Goal: Task Accomplishment & Management: Use online tool/utility

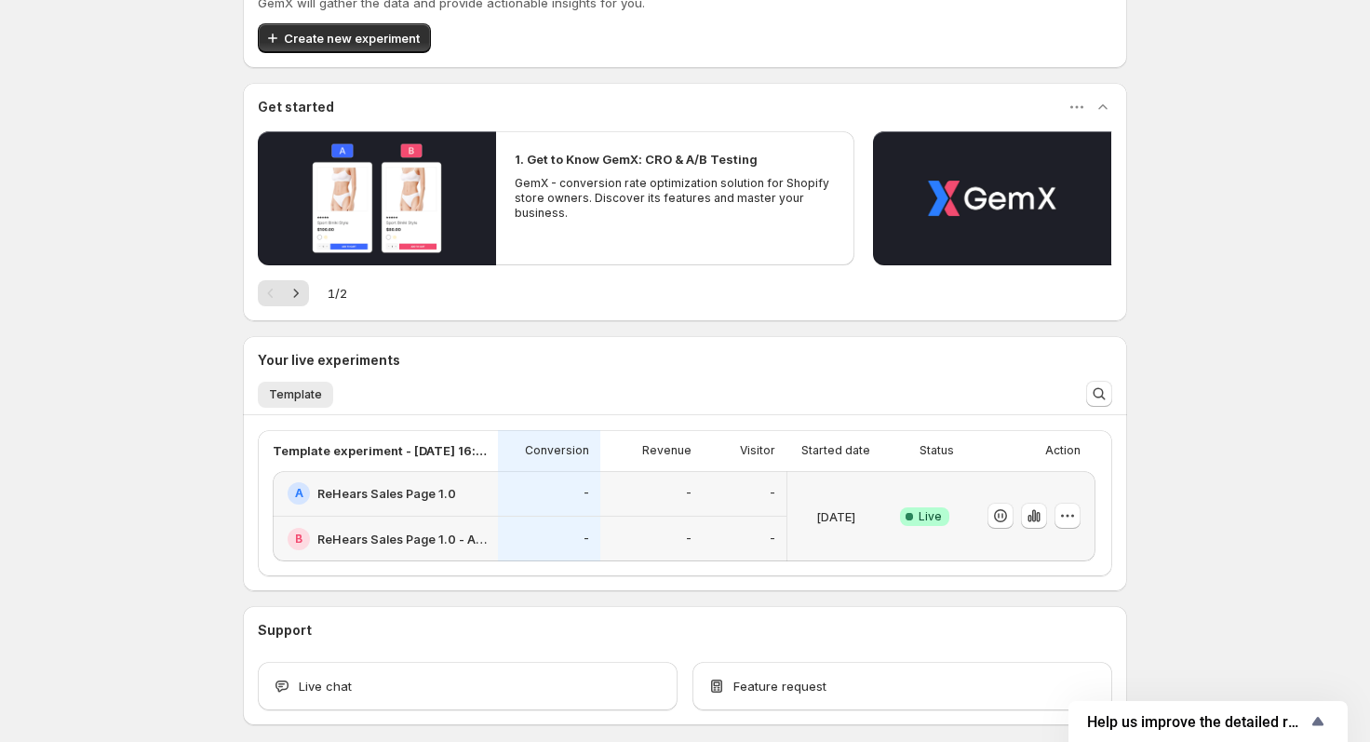
scroll to position [122, 0]
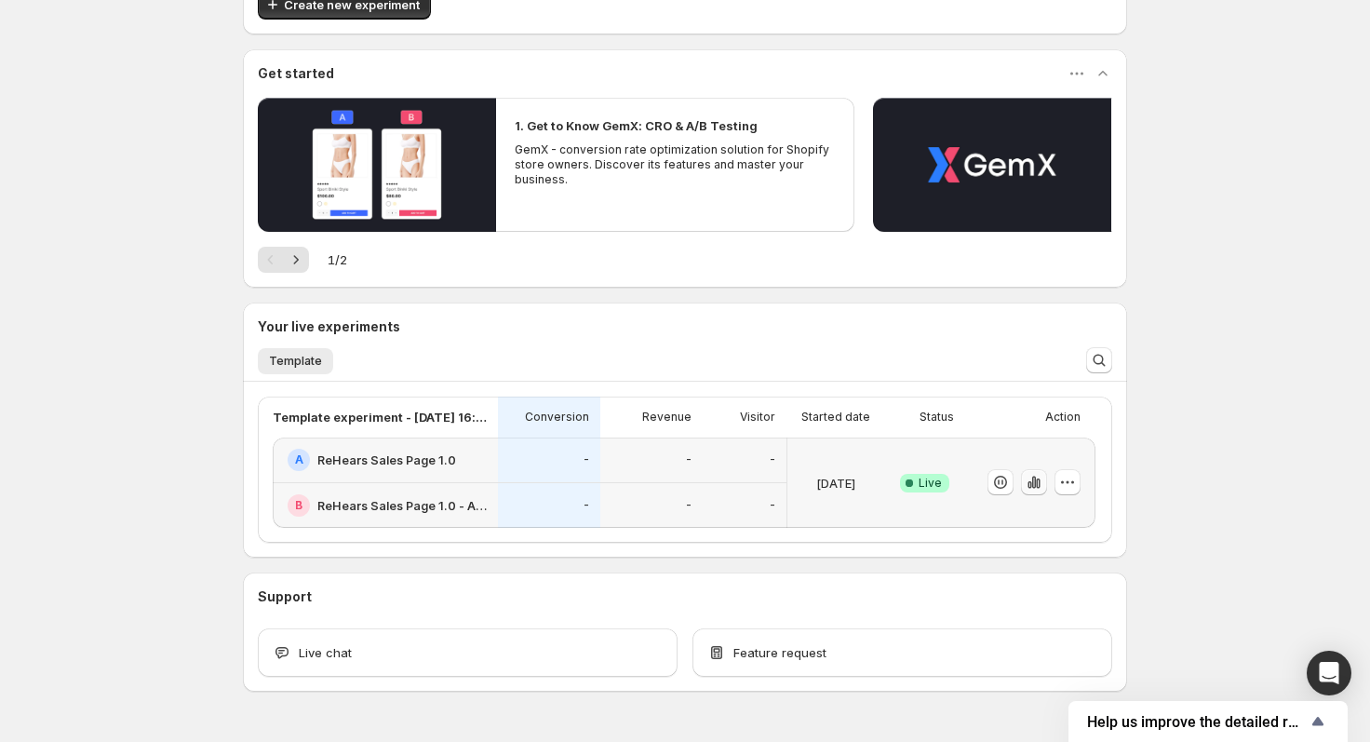
click at [1029, 485] on icon "button" at bounding box center [1033, 482] width 19 height 19
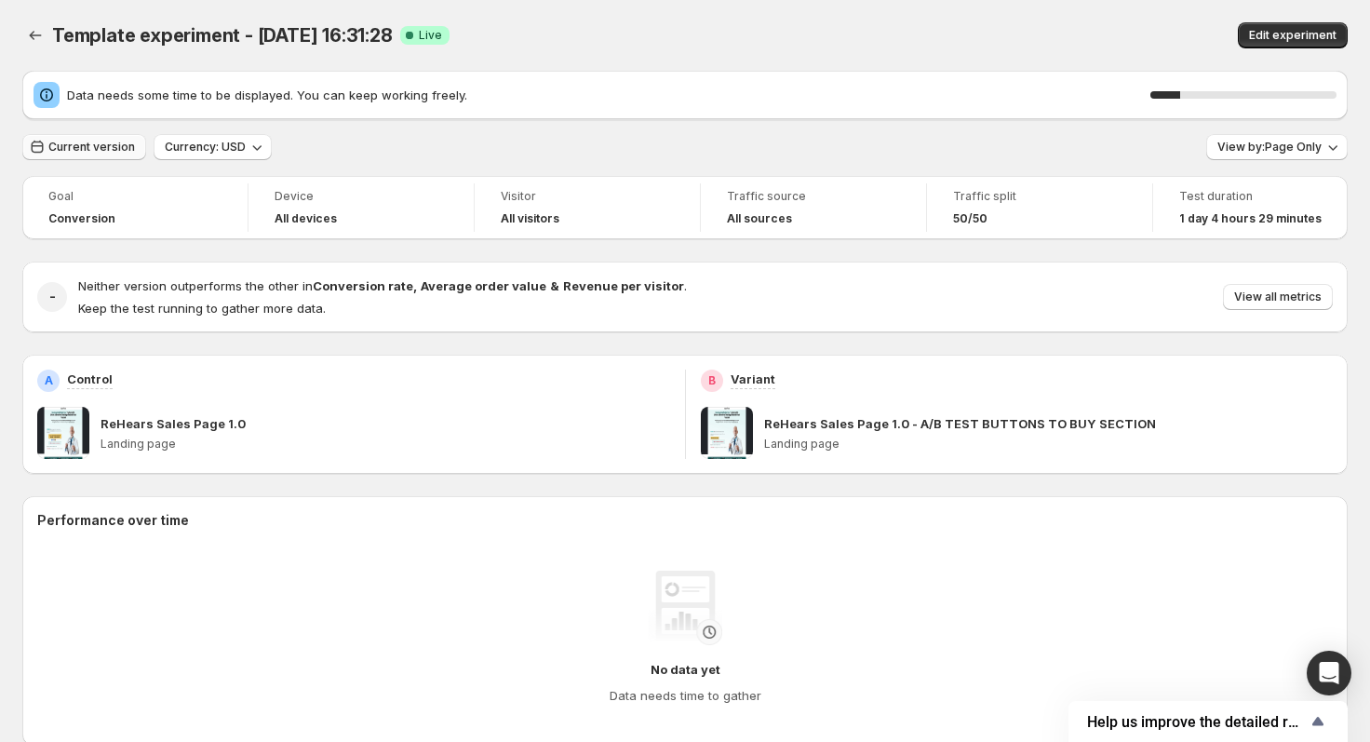
click at [88, 146] on span "Current version" at bounding box center [91, 147] width 87 height 15
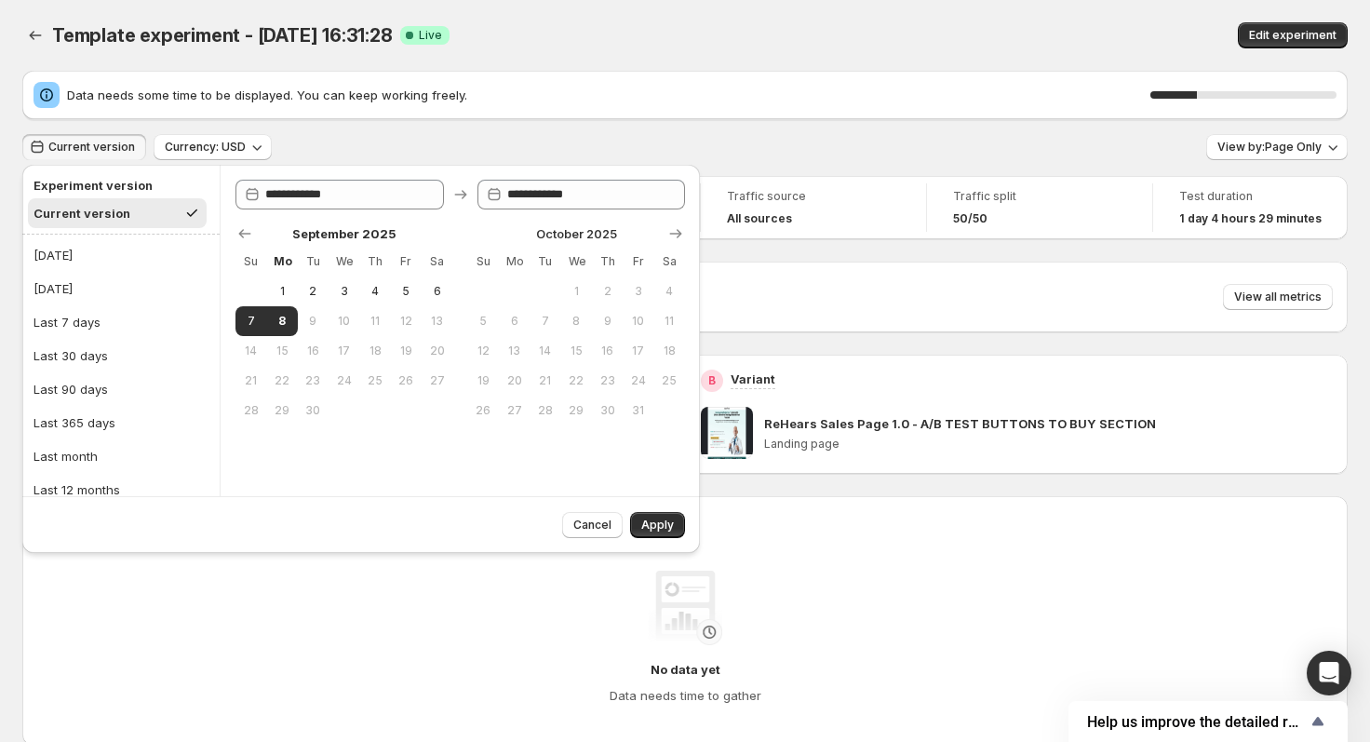
click at [1058, 159] on div "Current version Currency: USD View by: Page Only" at bounding box center [684, 147] width 1325 height 27
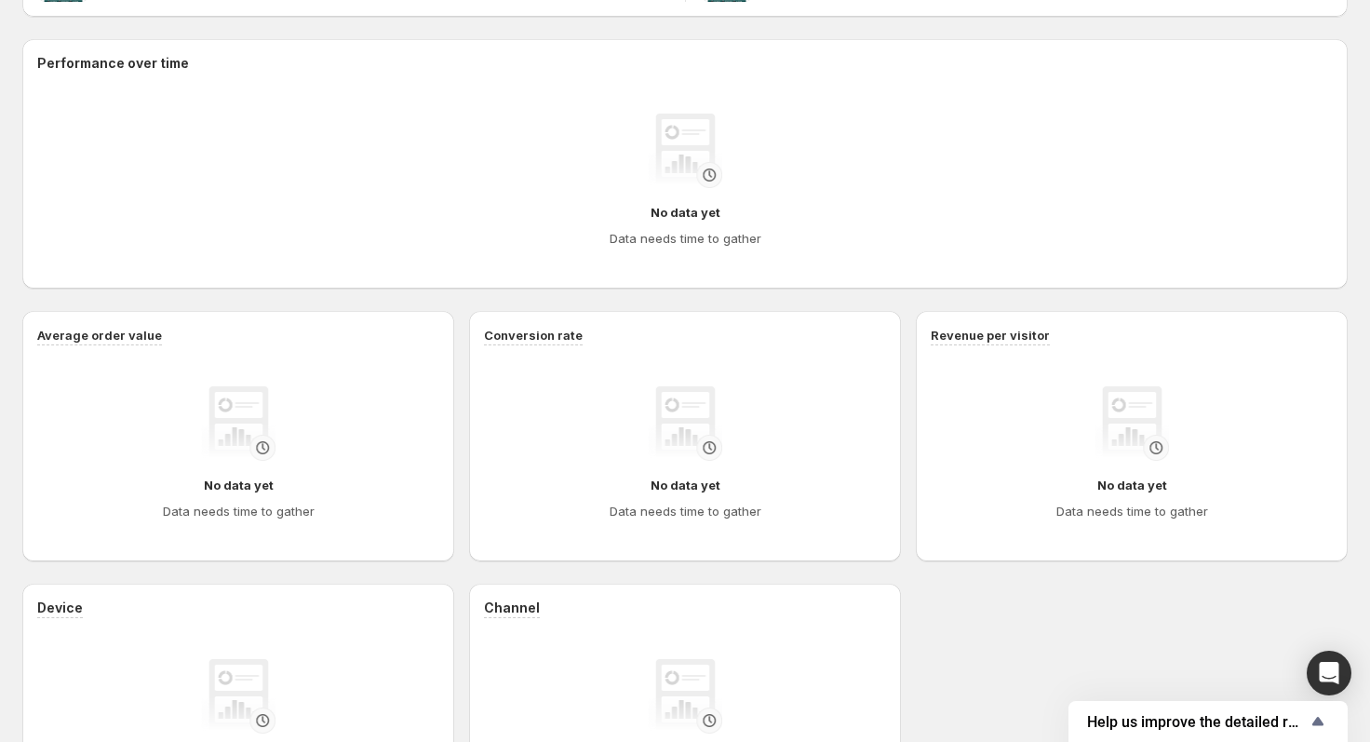
scroll to position [472, 0]
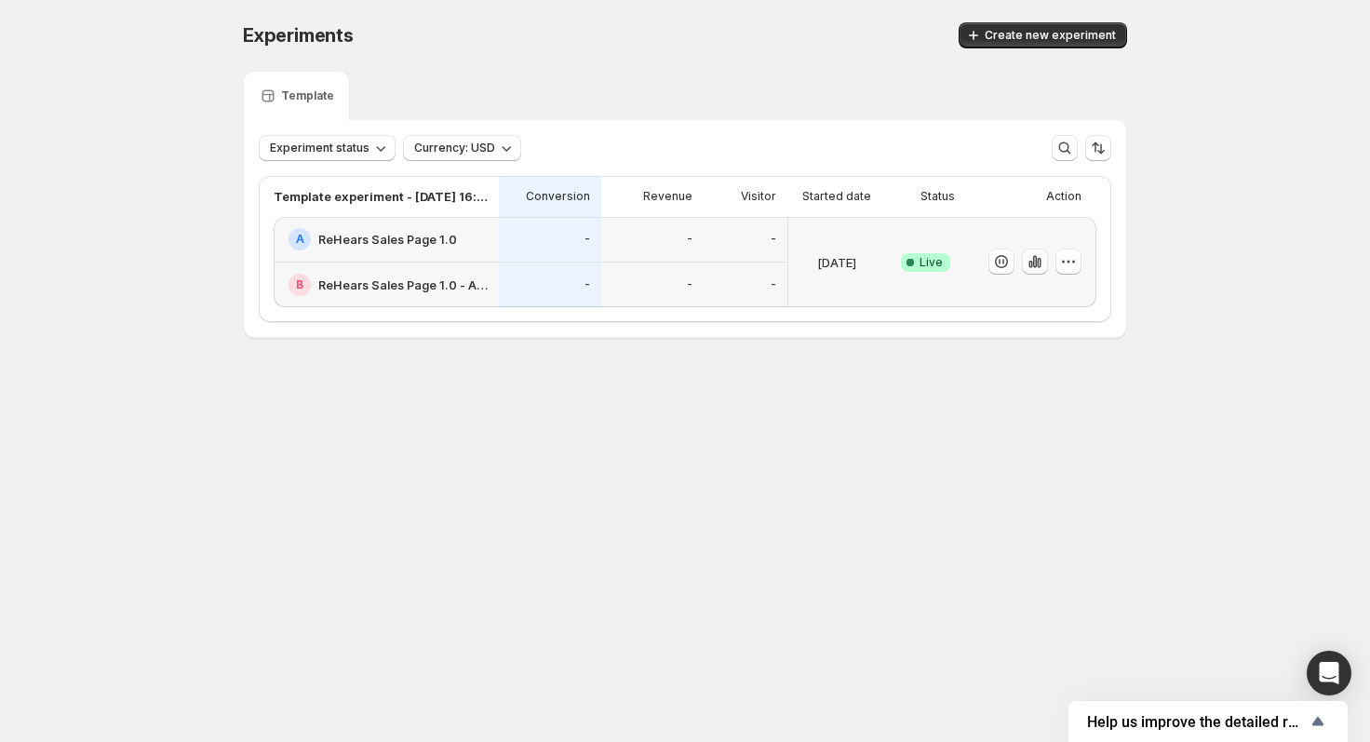
click at [1036, 260] on icon "button" at bounding box center [1035, 262] width 4 height 12
